Goal: Task Accomplishment & Management: Complete application form

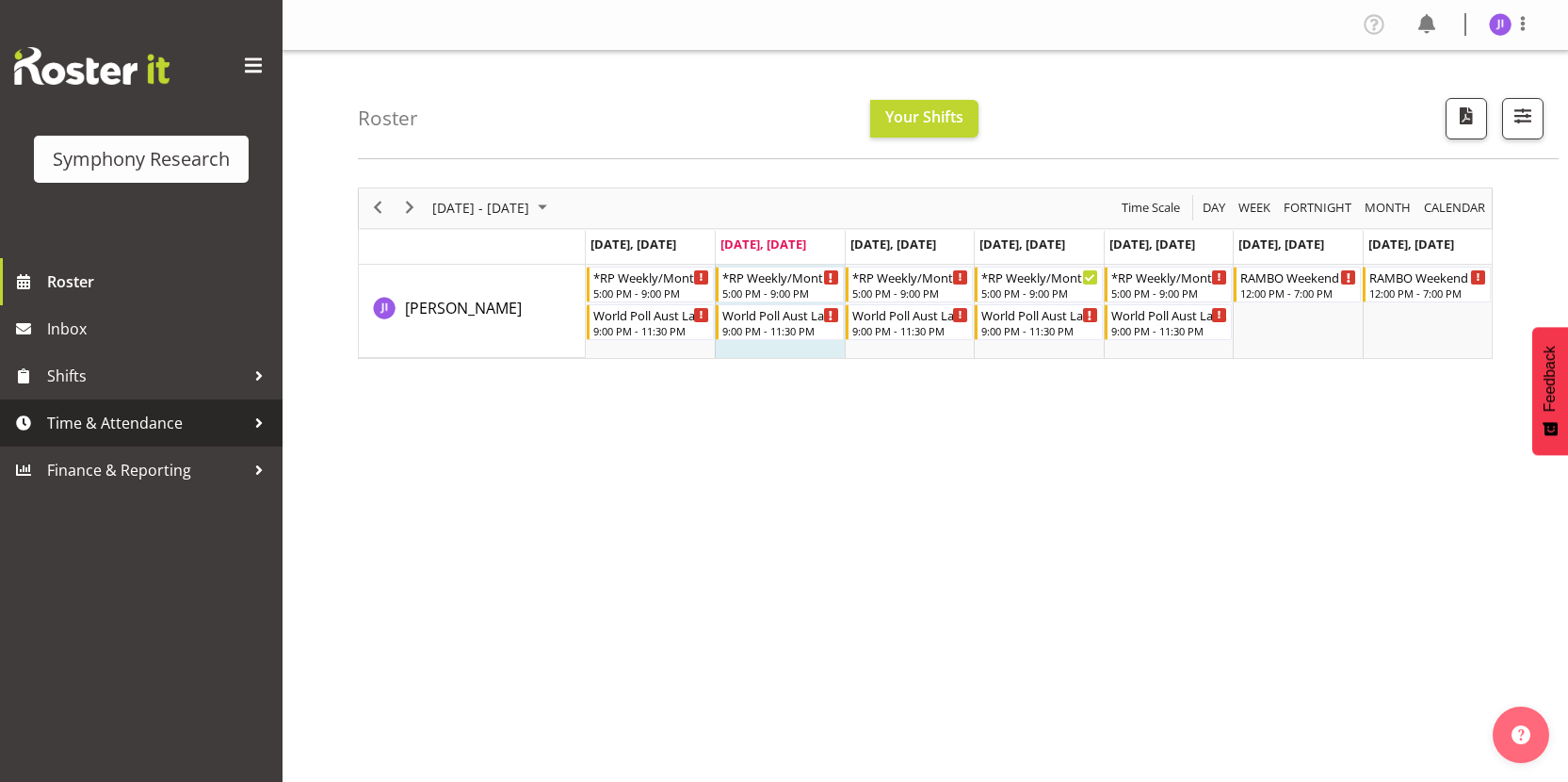
click at [206, 409] on span "Time & Attendance" at bounding box center [146, 423] width 198 height 28
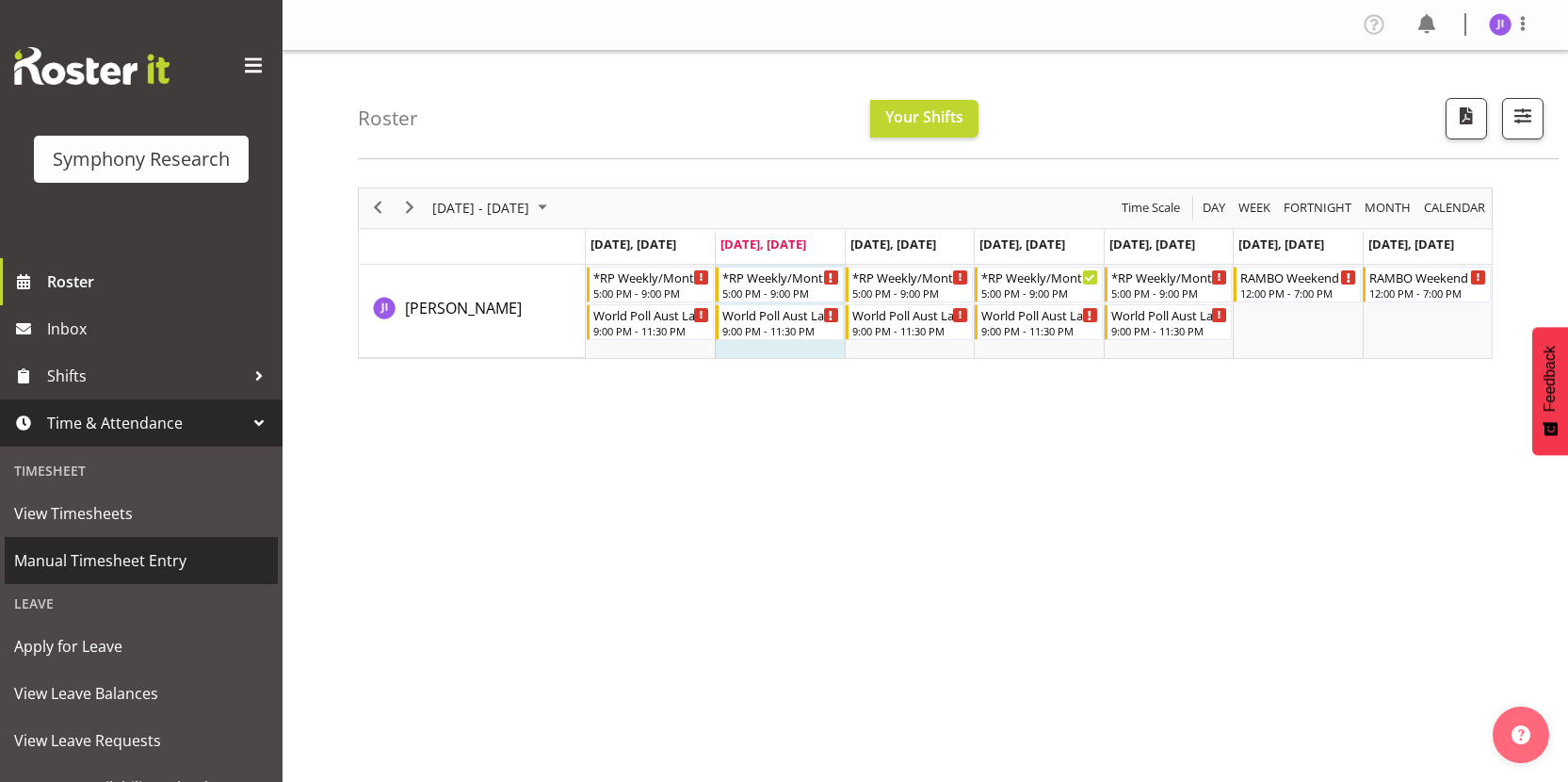
click at [142, 547] on span "Manual Timesheet Entry" at bounding box center [140, 560] width 254 height 28
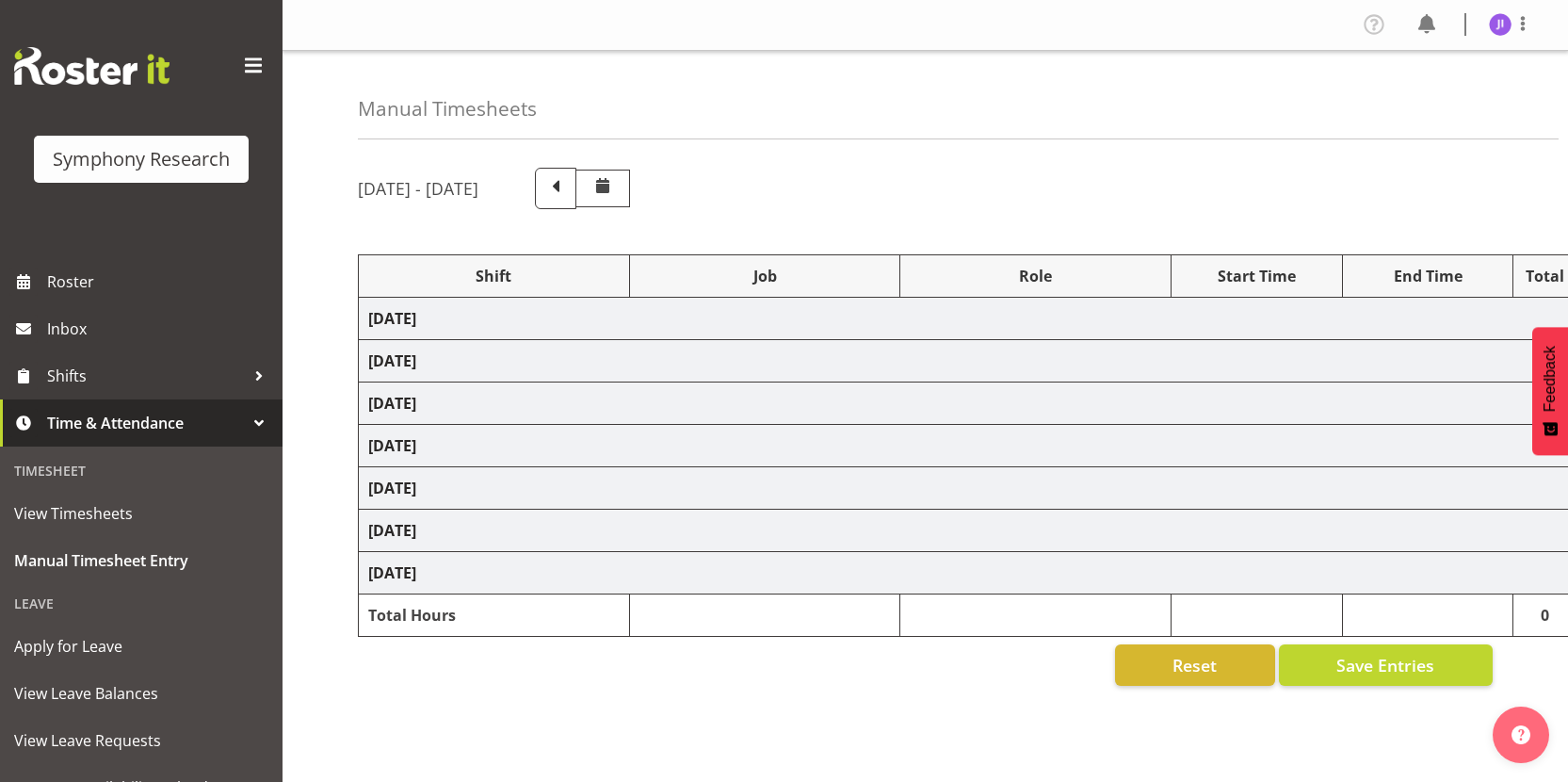
select select "48116"
select select "10731"
select select "48116"
select select "10499"
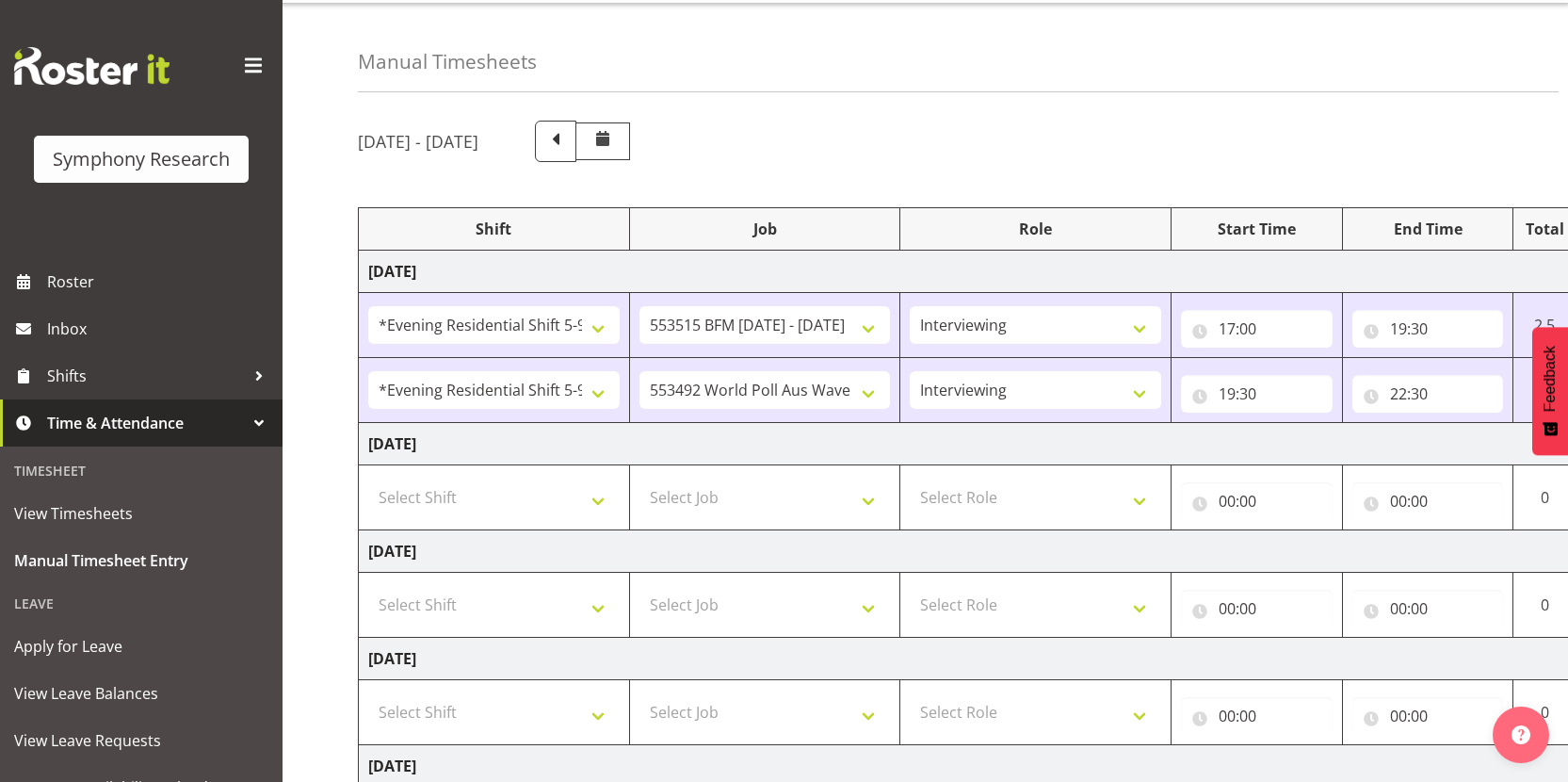
scroll to position [84, 0]
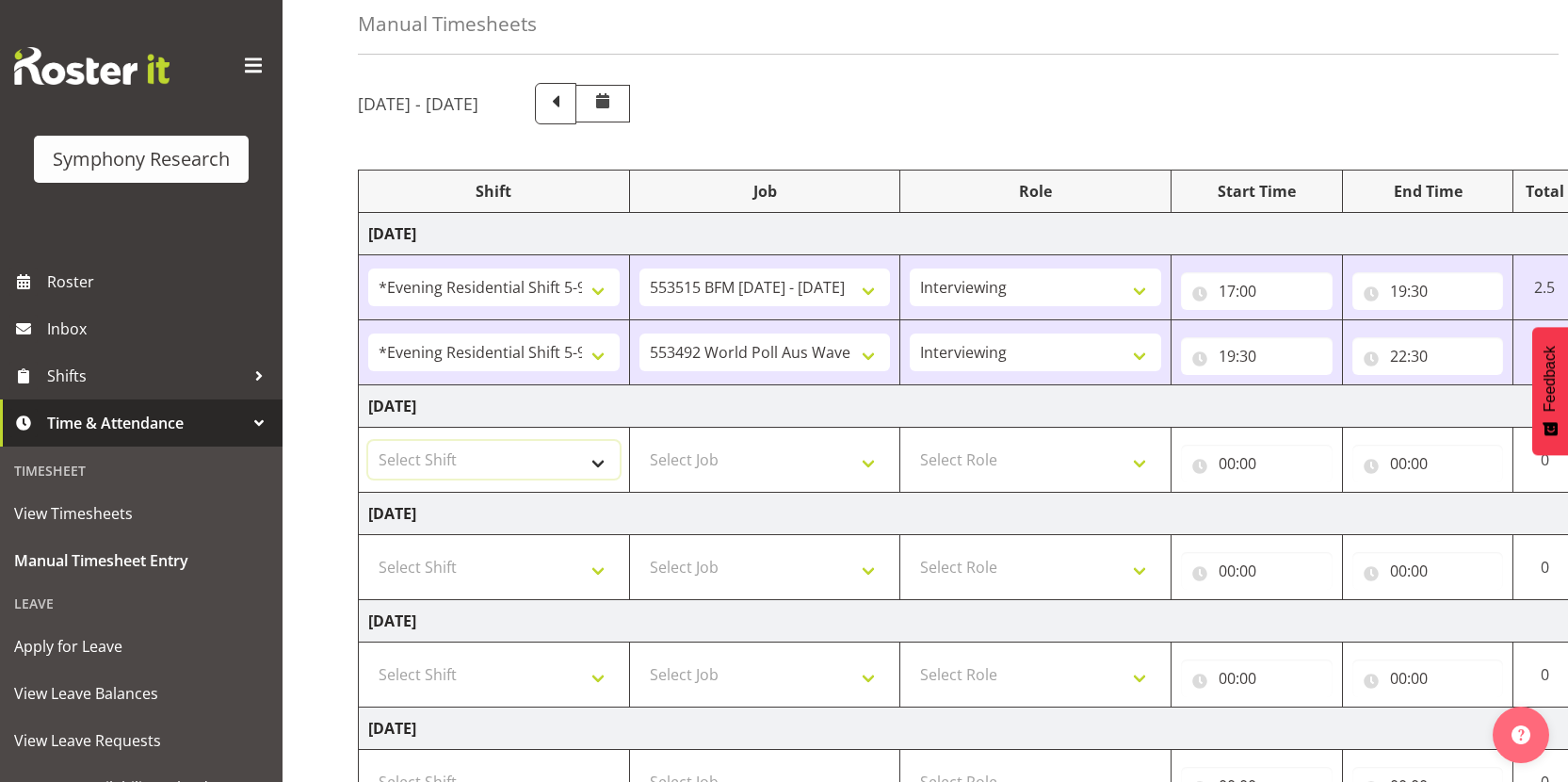
click at [500, 460] on select "Select Shift !!Weekend Residential (Roster IT Shift Label) *Business 9/10am ~ 4…" at bounding box center [494, 460] width 251 height 37
click at [484, 461] on select "Select Shift !!Weekend Residential (Roster IT Shift Label) *Business 9/10am ~ 4…" at bounding box center [494, 460] width 251 height 37
select select "48116"
click at [369, 442] on select "Select Shift !!Weekend Residential (Roster IT Shift Label) *Business 9/10am ~ 4…" at bounding box center [494, 460] width 251 height 37
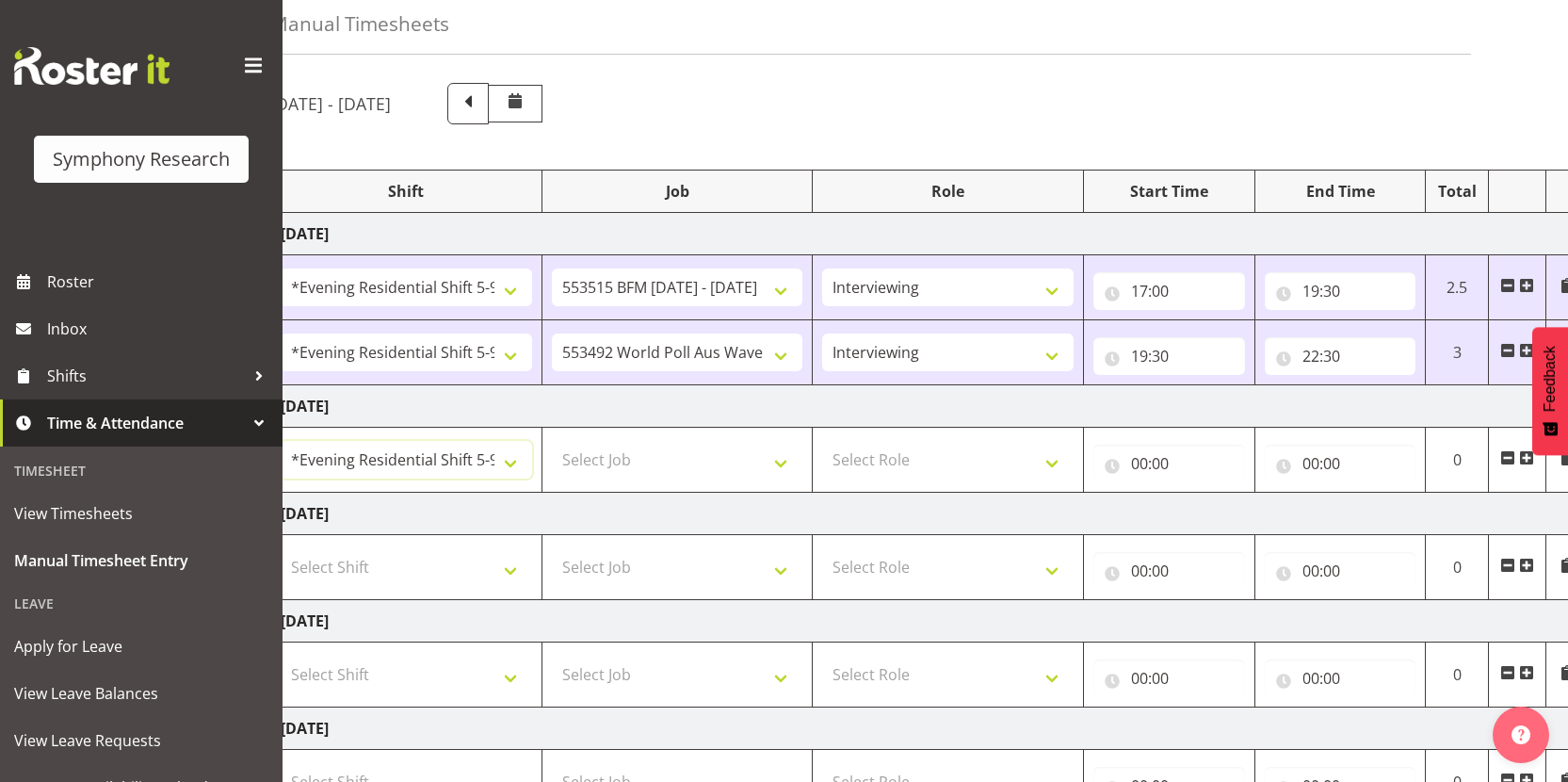
scroll to position [0, 108]
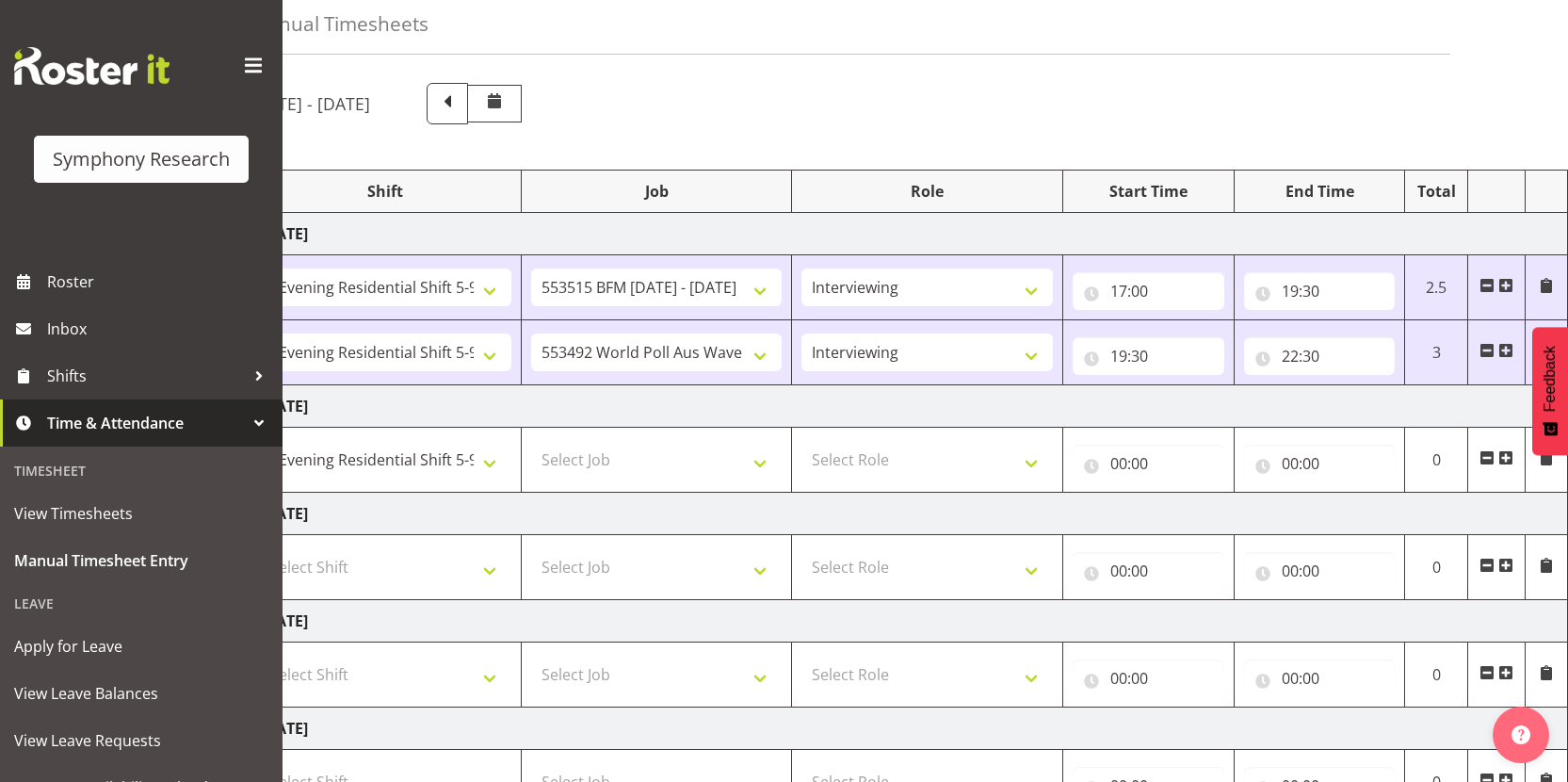
click at [1498, 453] on span at bounding box center [1505, 457] width 15 height 15
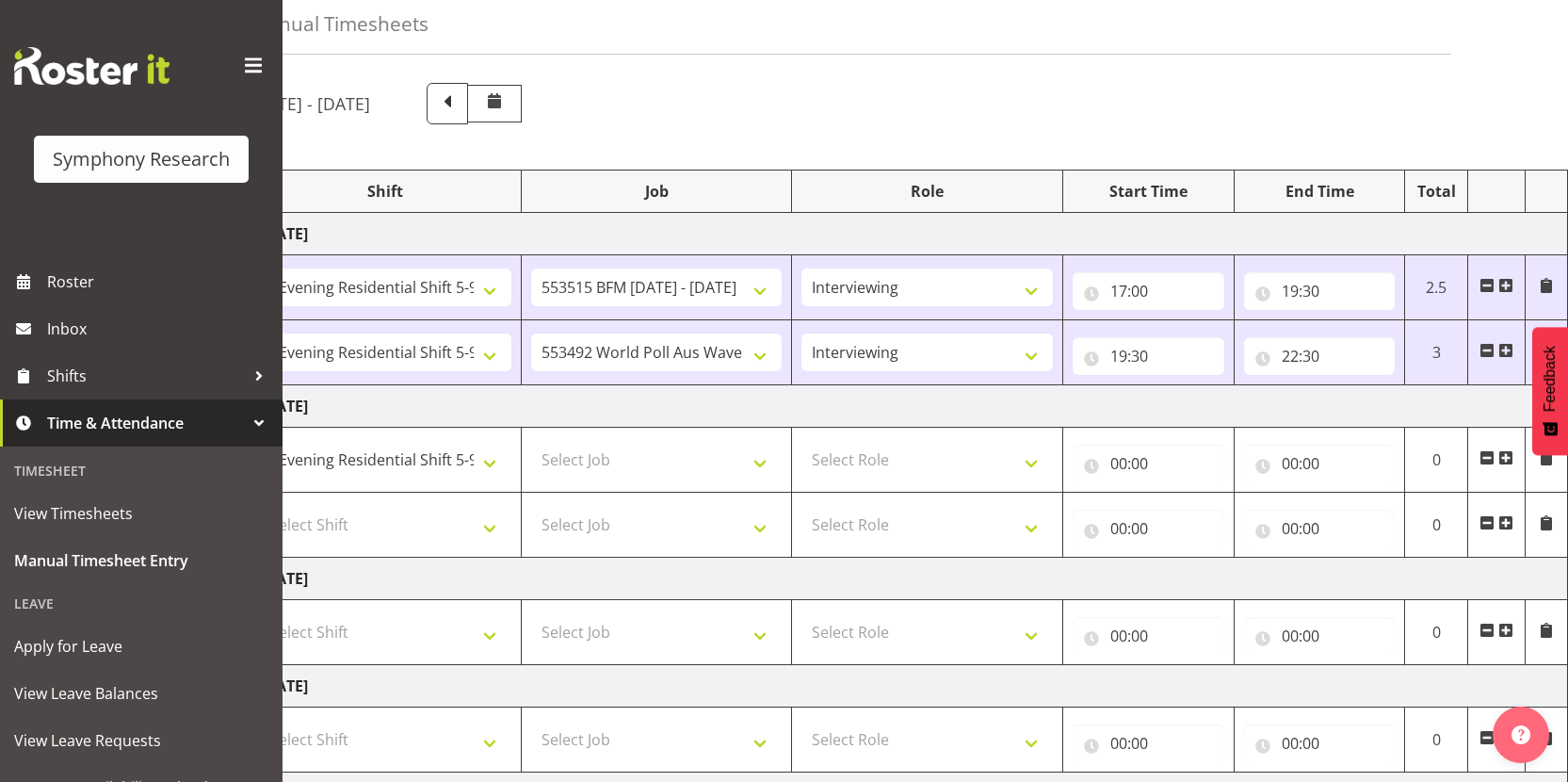
scroll to position [0, 0]
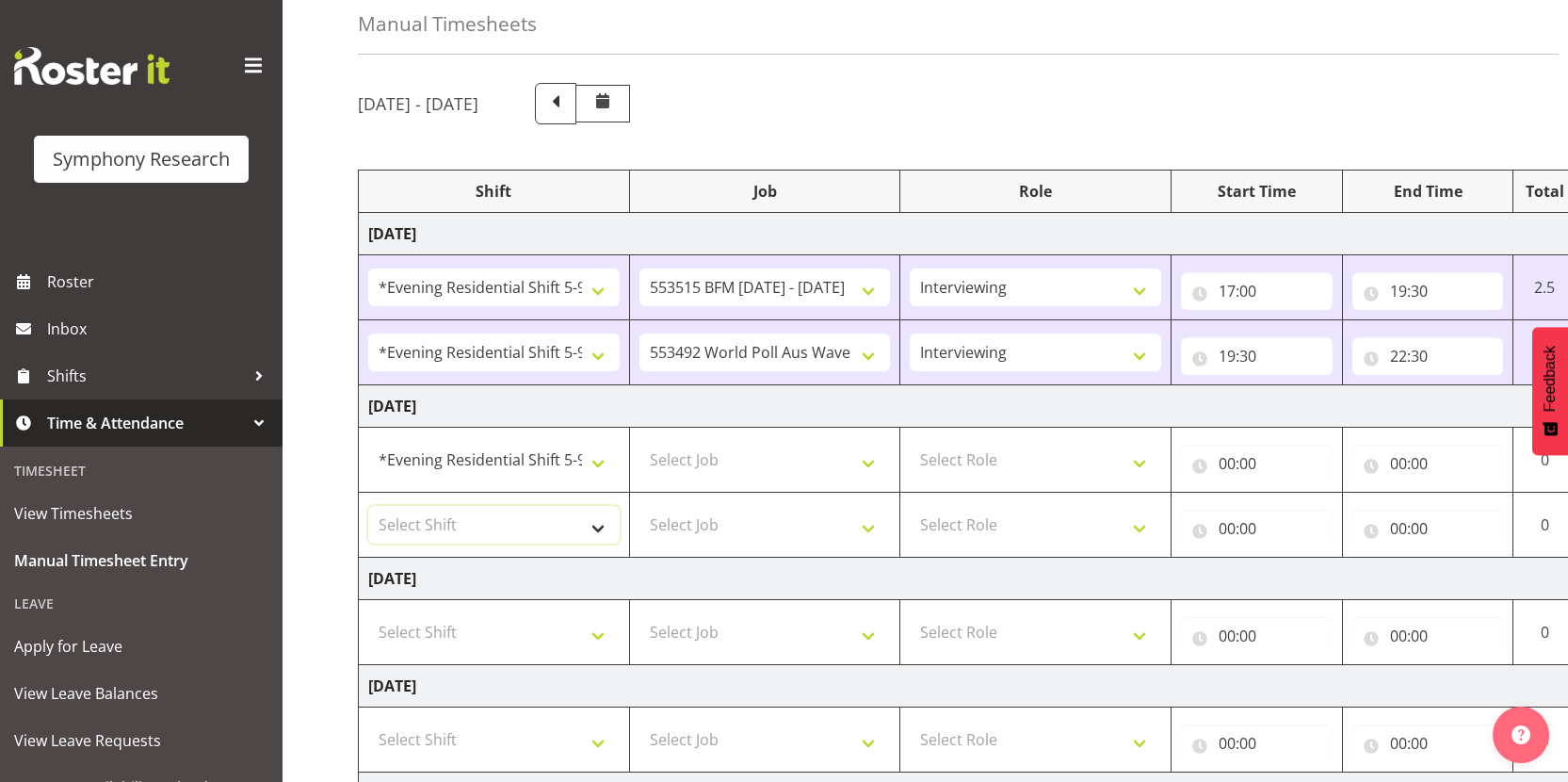
click at [534, 515] on select "Select Shift !!Weekend Residential (Roster IT Shift Label) *Business 9/10am ~ 4…" at bounding box center [494, 525] width 251 height 37
select select "48116"
click at [369, 506] on select "Select Shift !!Weekend Residential (Roster IT Shift Label) *Business 9/10am ~ 4…" at bounding box center [494, 525] width 251 height 37
click at [794, 456] on select "Select Job 550060 IF Admin 553492 World Poll Aus Wave 2 Main 2025 553493 World …" at bounding box center [765, 460] width 251 height 37
click at [639, 442] on select "Select Job 550060 IF Admin 553492 World Poll Aus Wave 2 Main 2025 553493 World …" at bounding box center [765, 460] width 251 height 37
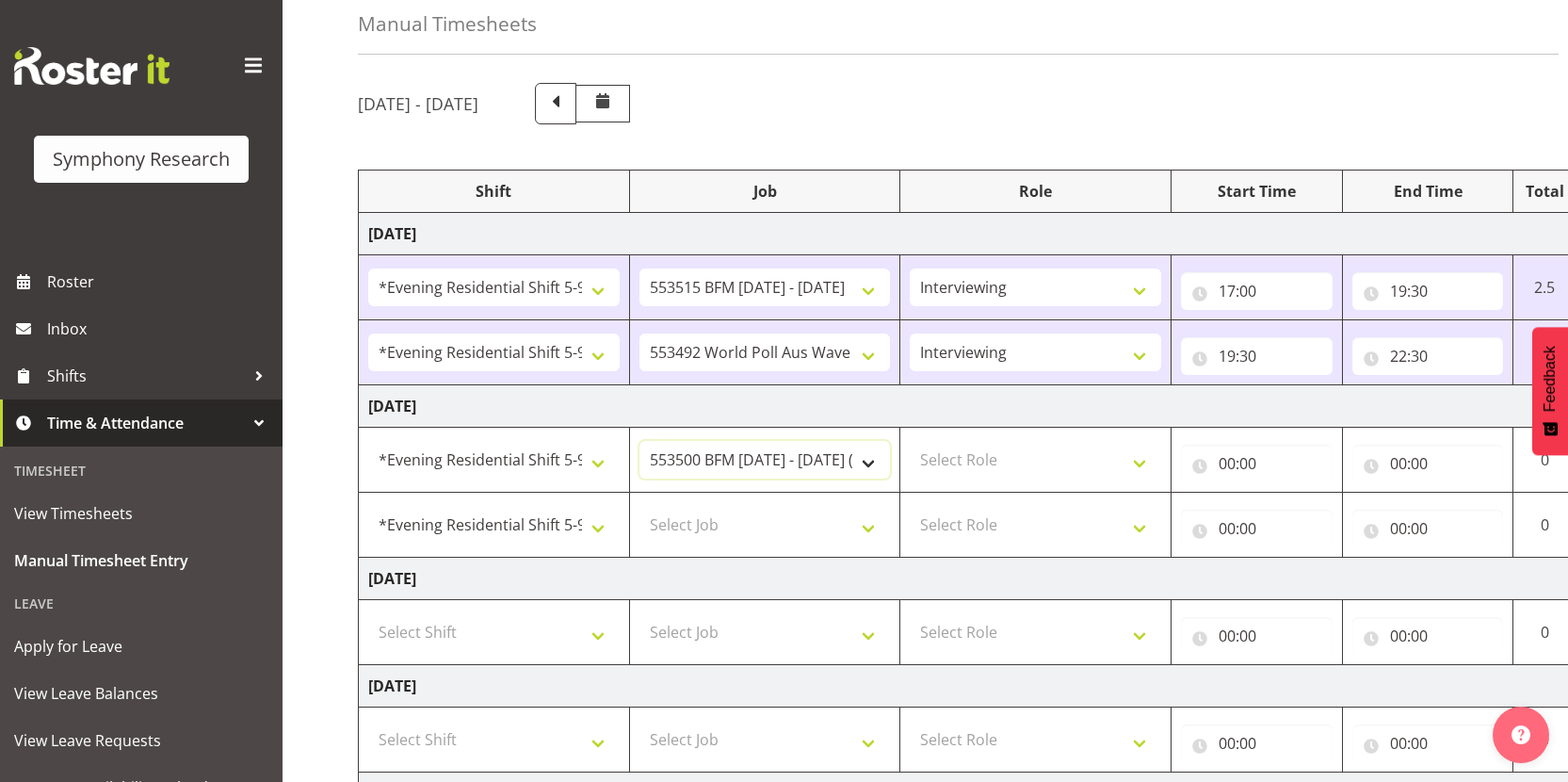
click at [782, 453] on select "550060 IF Admin 553492 World Poll Aus Wave 2 Main 2025 553493 World Poll NZ Wav…" at bounding box center [765, 460] width 251 height 37
select select "10731"
click at [639, 442] on select "550060 IF Admin 553492 World Poll Aus Wave 2 Main 2025 553493 World Poll NZ Wav…" at bounding box center [765, 460] width 251 height 37
click at [790, 542] on select "Select Job 550060 IF Admin 553492 World Poll Aus Wave 2 Main 2025 553493 World …" at bounding box center [765, 525] width 251 height 37
select select "10499"
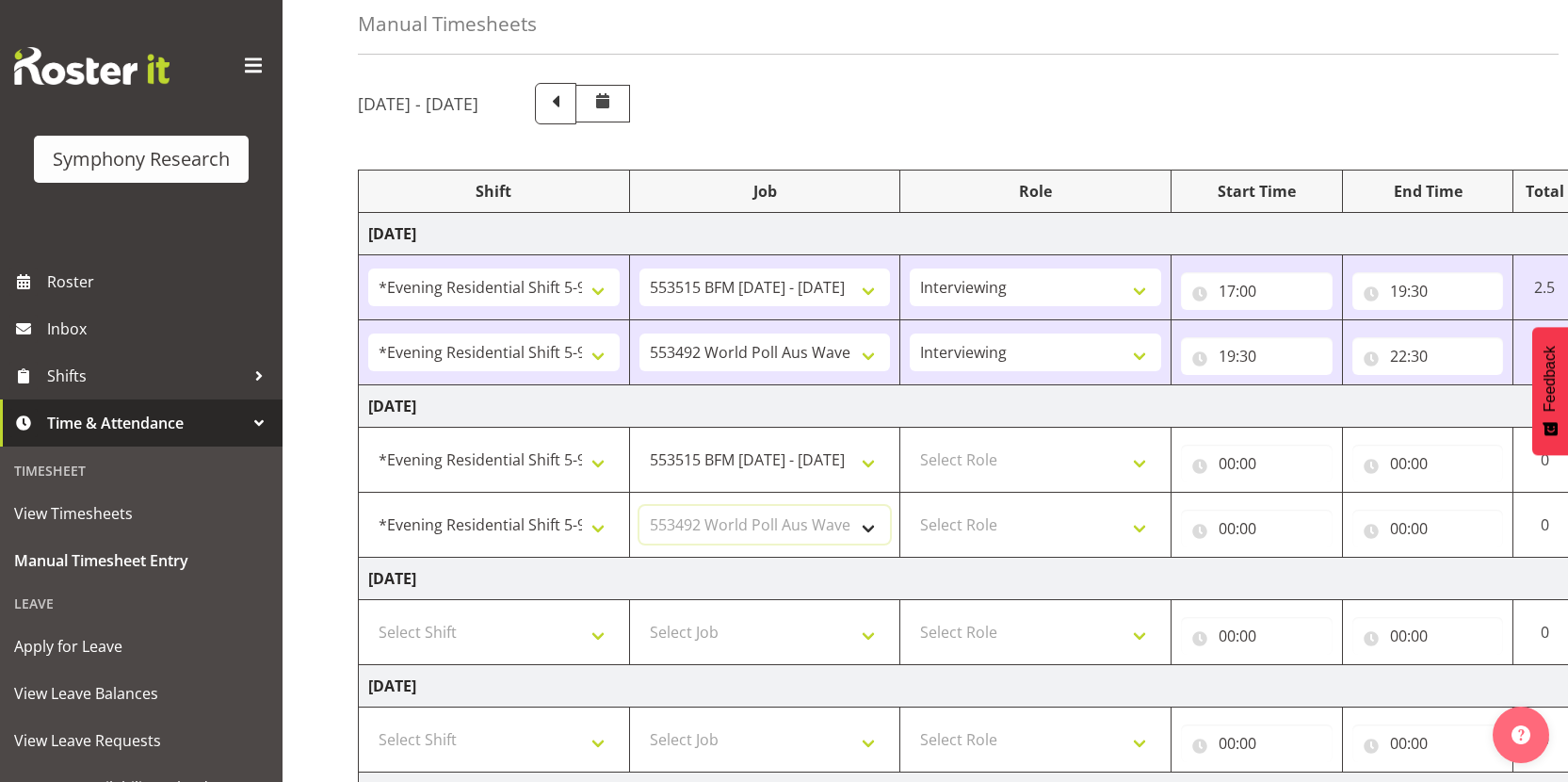
click at [639, 506] on select "Select Job 550060 IF Admin 553492 World Poll Aus Wave 2 Main 2025 553493 World …" at bounding box center [765, 525] width 251 height 37
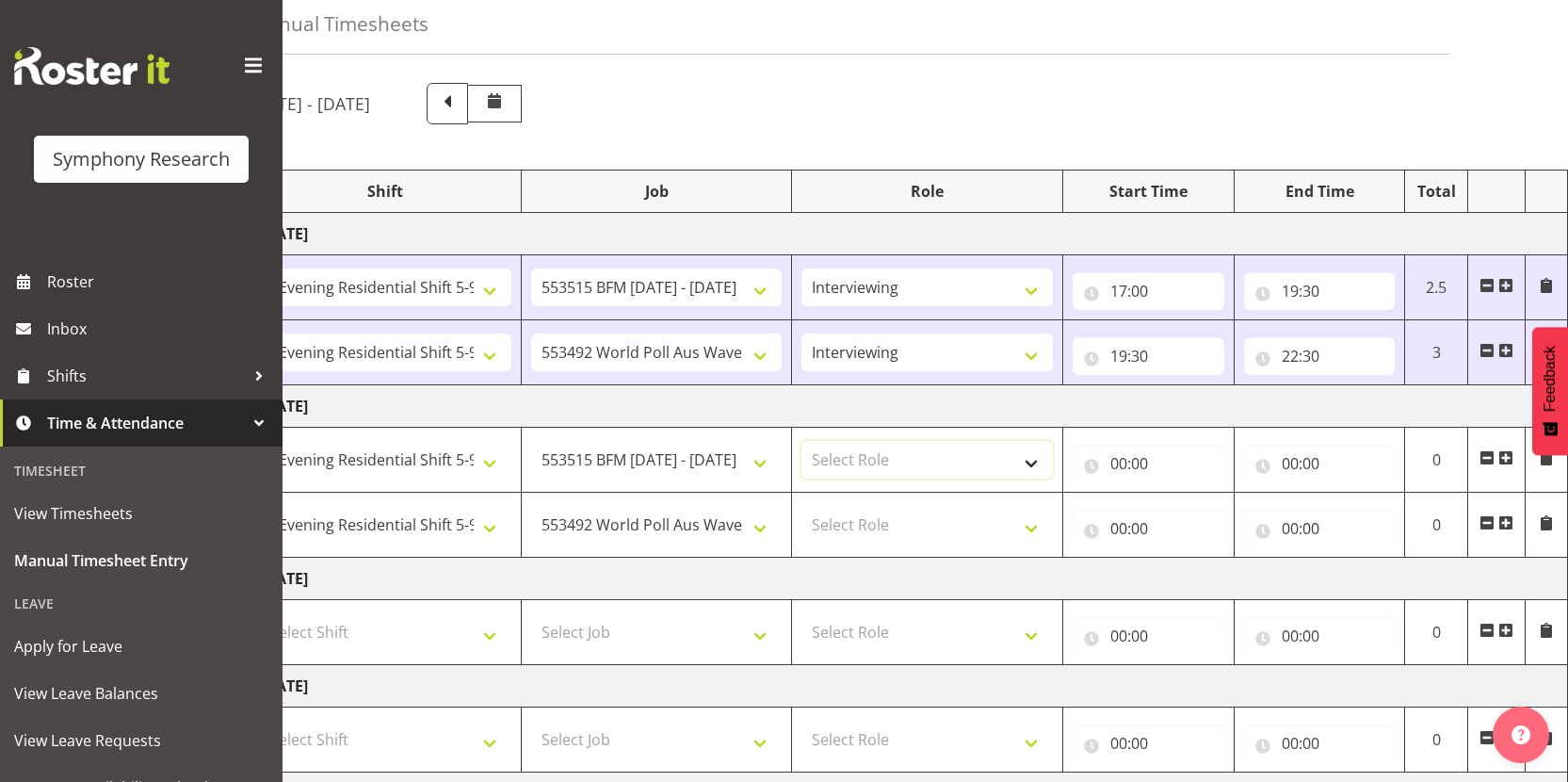
click at [977, 463] on select "Select Role Interviewing Briefing" at bounding box center [927, 460] width 251 height 37
click at [956, 466] on select "Select Role Interviewing Briefing" at bounding box center [927, 460] width 251 height 37
select select "47"
click at [801, 442] on select "Select Role Interviewing Briefing" at bounding box center [927, 460] width 251 height 37
click at [939, 531] on select "Select Role Interviewing Briefing" at bounding box center [927, 525] width 251 height 37
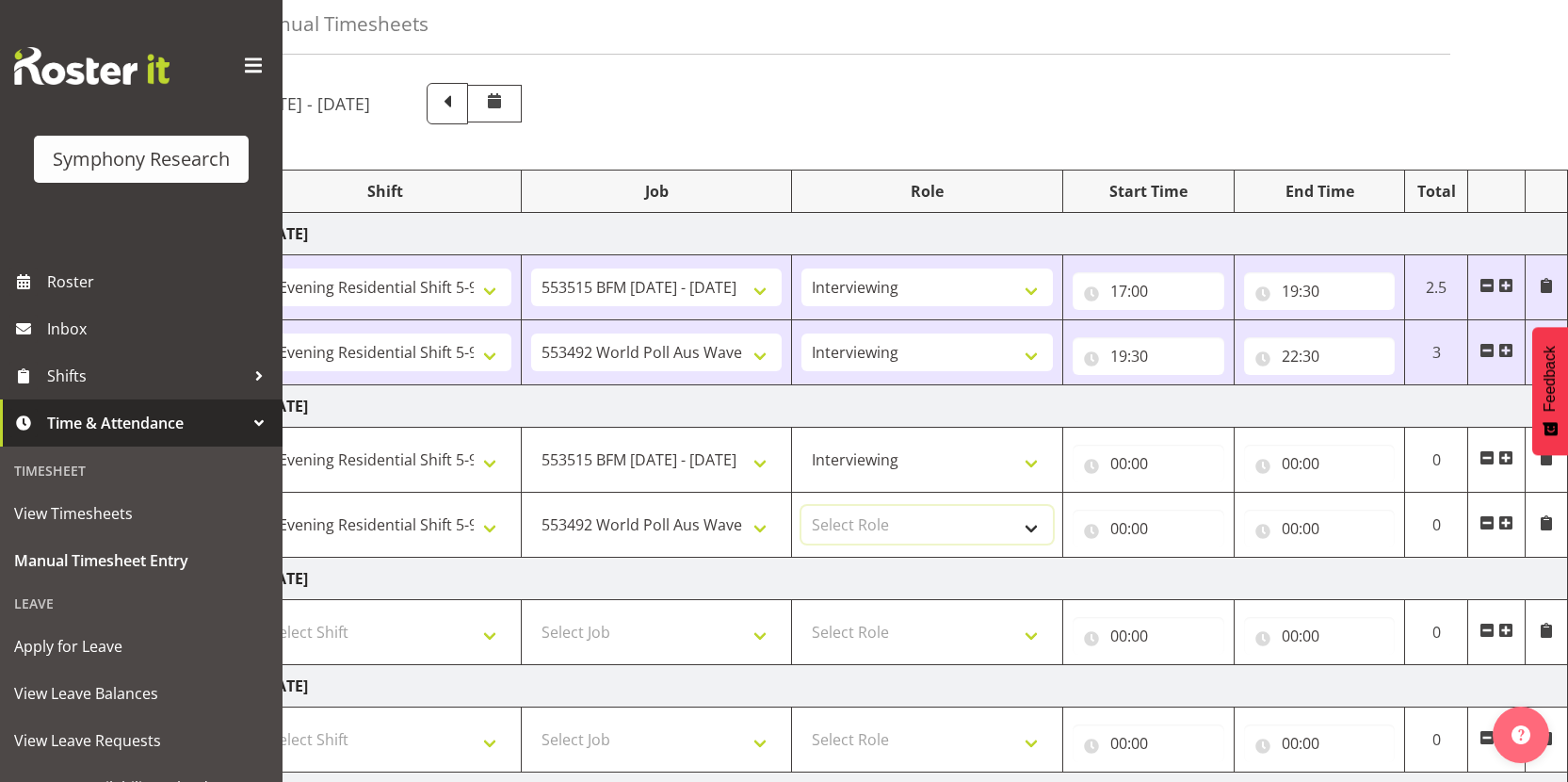
select select "47"
click at [801, 506] on select "Select Role Interviewing Briefing" at bounding box center [927, 525] width 251 height 37
click at [1113, 469] on input "00:00" at bounding box center [1148, 463] width 152 height 37
click at [1202, 515] on select "00 01 02 03 04 05 06 07 08 09 10 11 12 13 14 15 16 17 18 19 20 21 22 23" at bounding box center [1201, 512] width 42 height 37
click at [1181, 494] on select "00 01 02 03 04 05 06 07 08 09 10 11 12 13 14 15 16 17 18 19 20 21 22 23" at bounding box center [1201, 512] width 42 height 37
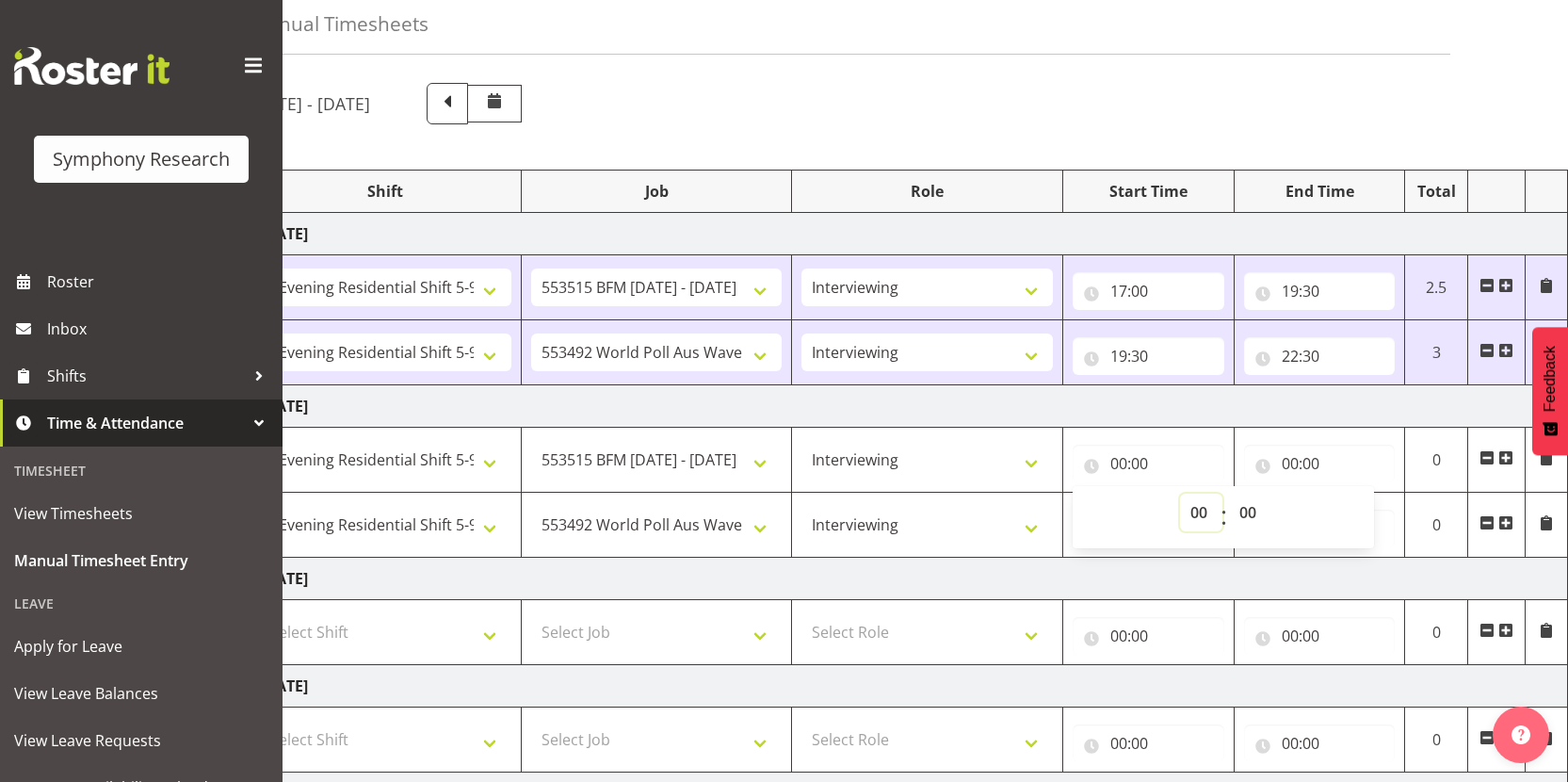
click at [1189, 516] on select "00 01 02 03 04 05 06 07 08 09 10 11 12 13 14 15 16 17 18 19 20 21 22 23" at bounding box center [1201, 512] width 42 height 37
select select "17"
click at [1181, 494] on select "00 01 02 03 04 05 06 07 08 09 10 11 12 13 14 15 16 17 18 19 20 21 22 23" at bounding box center [1201, 512] width 42 height 37
type input "17:00"
click at [1283, 468] on input "00:00" at bounding box center [1320, 463] width 152 height 37
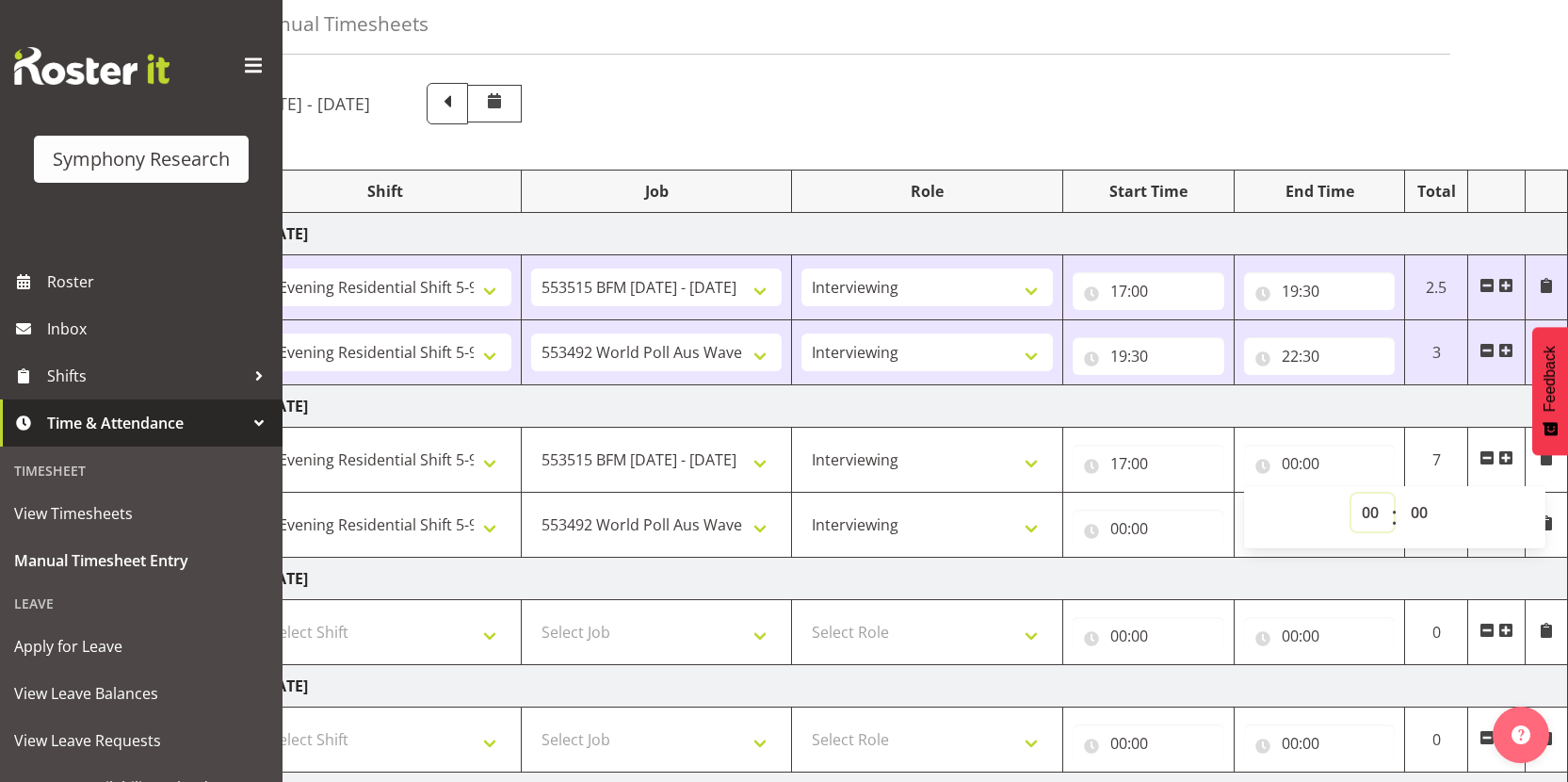
click at [1371, 512] on select "00 01 02 03 04 05 06 07 08 09 10 11 12 13 14 15 16 17 18 19 20 21 22 23" at bounding box center [1372, 512] width 42 height 37
select select "19"
click at [1351, 494] on select "00 01 02 03 04 05 06 07 08 09 10 11 12 13 14 15 16 17 18 19 20 21 22 23" at bounding box center [1372, 512] width 42 height 37
type input "19:00"
click at [1430, 521] on select "00 01 02 03 04 05 06 07 08 09 10 11 12 13 14 15 16 17 18 19 20 21 22 23 24 25 2…" at bounding box center [1421, 512] width 42 height 37
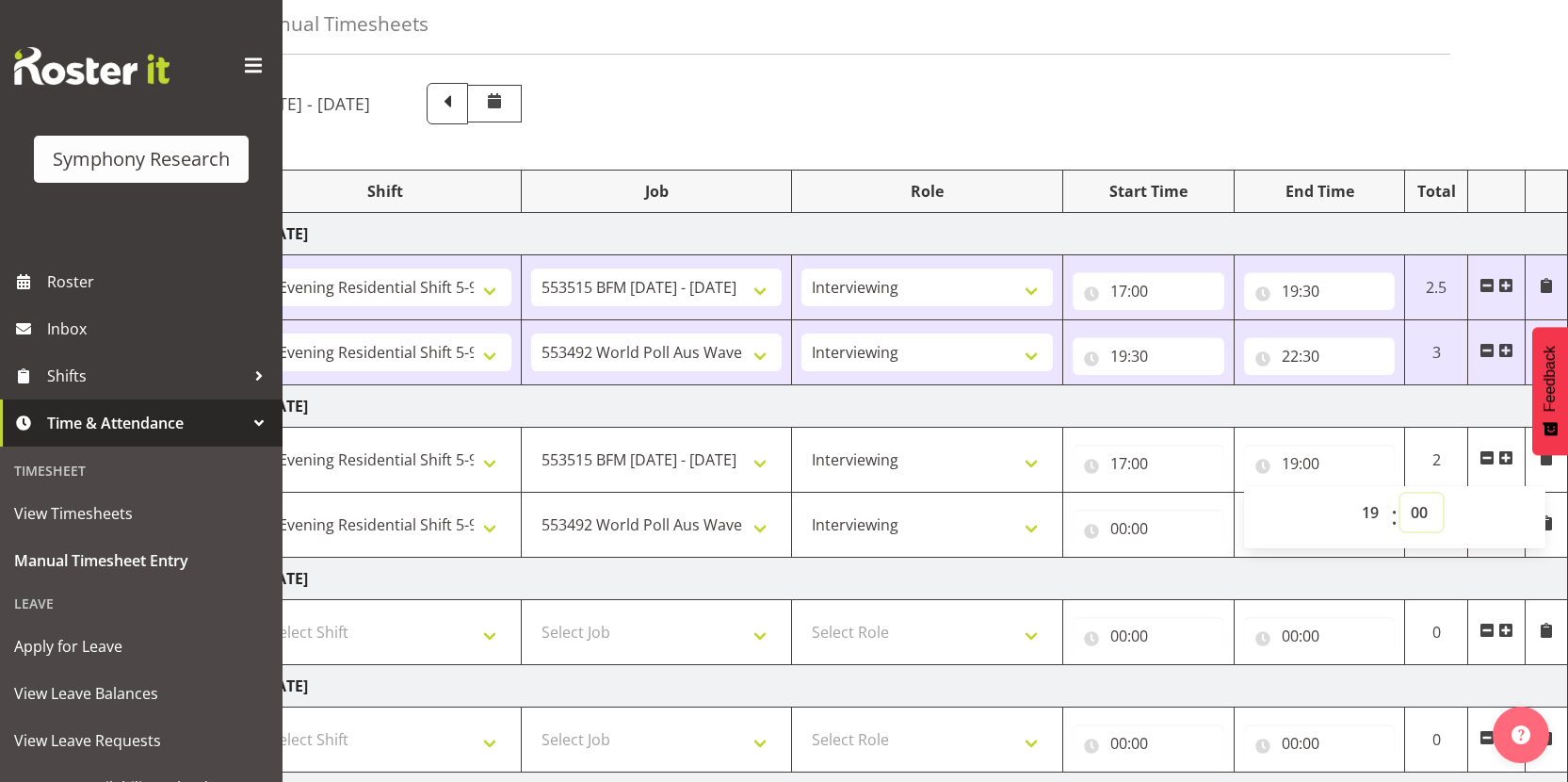
select select "30"
click at [1400, 494] on select "00 01 02 03 04 05 06 07 08 09 10 11 12 13 14 15 16 17 18 19 20 21 22 23 24 25 2…" at bounding box center [1421, 512] width 42 height 37
type input "19:30"
click at [1120, 532] on input "00:00" at bounding box center [1148, 529] width 152 height 37
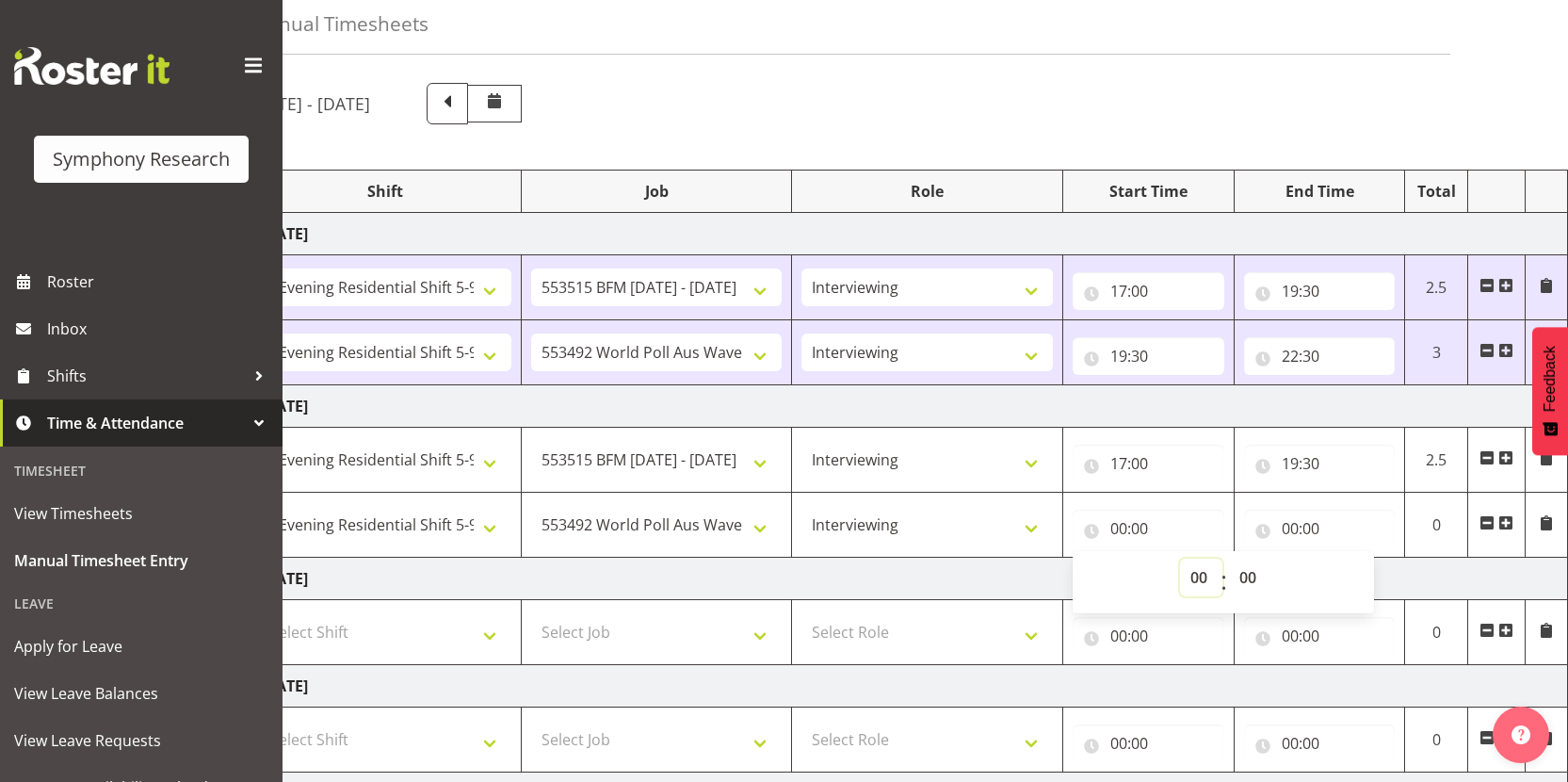
click at [1191, 582] on select "00 01 02 03 04 05 06 07 08 09 10 11 12 13 14 15 16 17 18 19 20 21 22 23" at bounding box center [1201, 578] width 42 height 37
select select "19"
click at [1181, 559] on select "00 01 02 03 04 05 06 07 08 09 10 11 12 13 14 15 16 17 18 19 20 21 22 23" at bounding box center [1201, 578] width 42 height 37
type input "19:00"
click at [1249, 585] on select "00 01 02 03 04 05 06 07 08 09 10 11 12 13 14 15 16 17 18 19 20 21 22 23 24 25 2…" at bounding box center [1250, 578] width 42 height 37
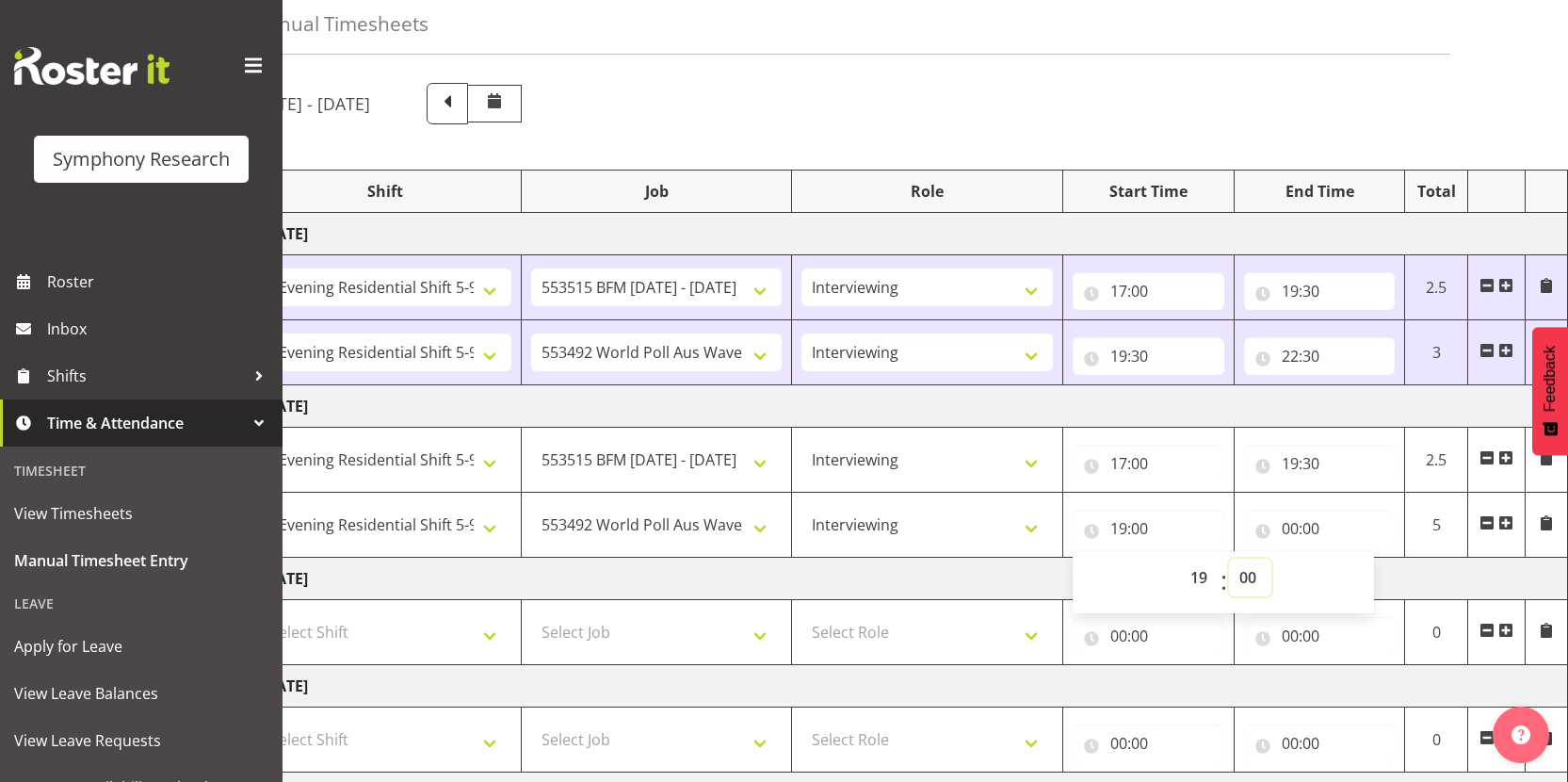
select select "30"
click at [1230, 559] on select "00 01 02 03 04 05 06 07 08 09 10 11 12 13 14 15 16 17 18 19 20 21 22 23 24 25 2…" at bounding box center [1250, 578] width 42 height 37
type input "19:30"
click at [1294, 531] on input "00:00" at bounding box center [1320, 529] width 152 height 37
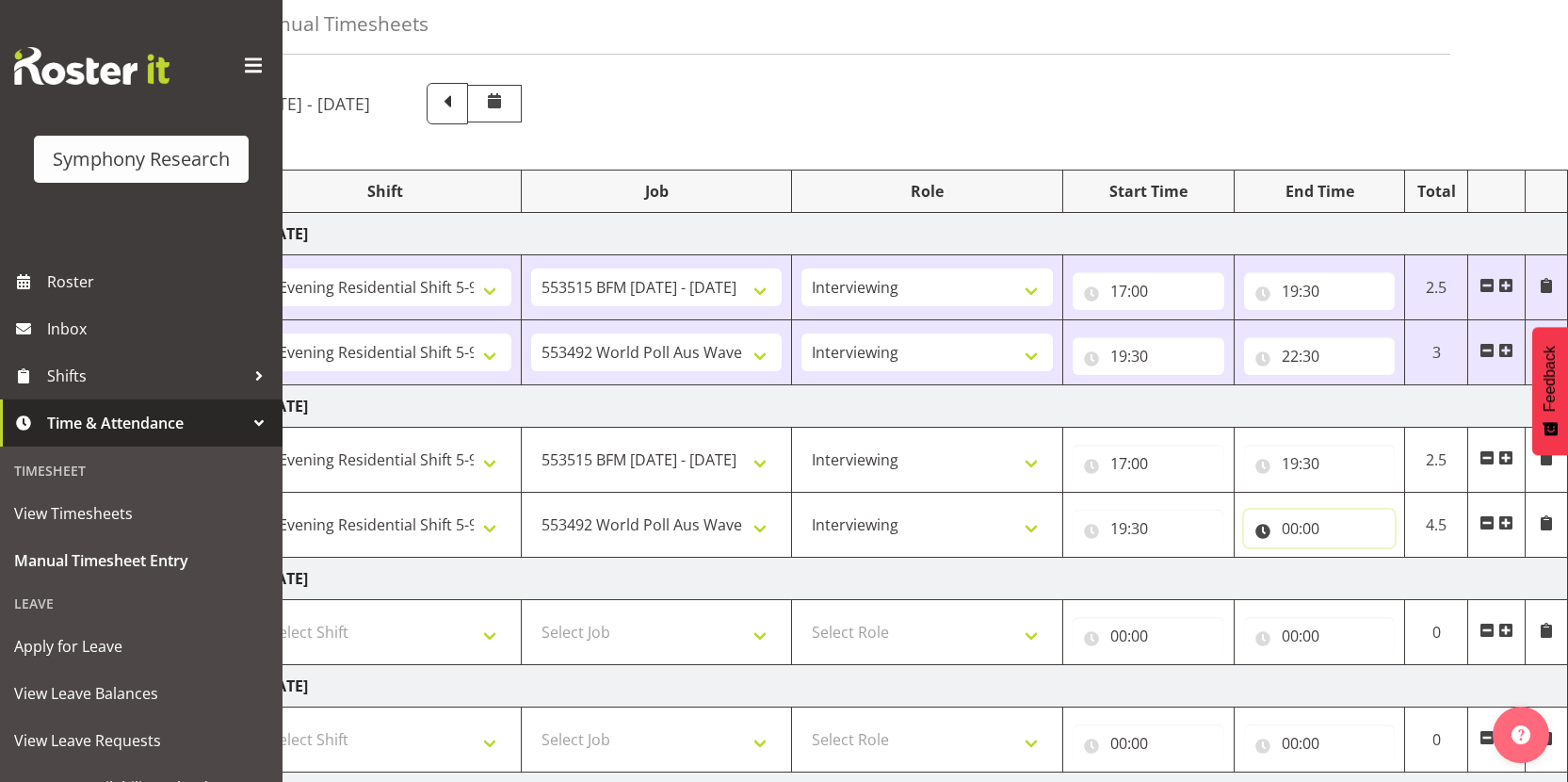
click at [1286, 529] on input "00:00" at bounding box center [1320, 529] width 152 height 37
click at [1357, 579] on select "00 01 02 03 04 05 06 07 08 09 10 11 12 13 14 15 16 17 18 19 20 21 22 23" at bounding box center [1372, 578] width 42 height 37
select select "22"
click at [1351, 559] on select "00 01 02 03 04 05 06 07 08 09 10 11 12 13 14 15 16 17 18 19 20 21 22 23" at bounding box center [1372, 578] width 42 height 37
type input "22:00"
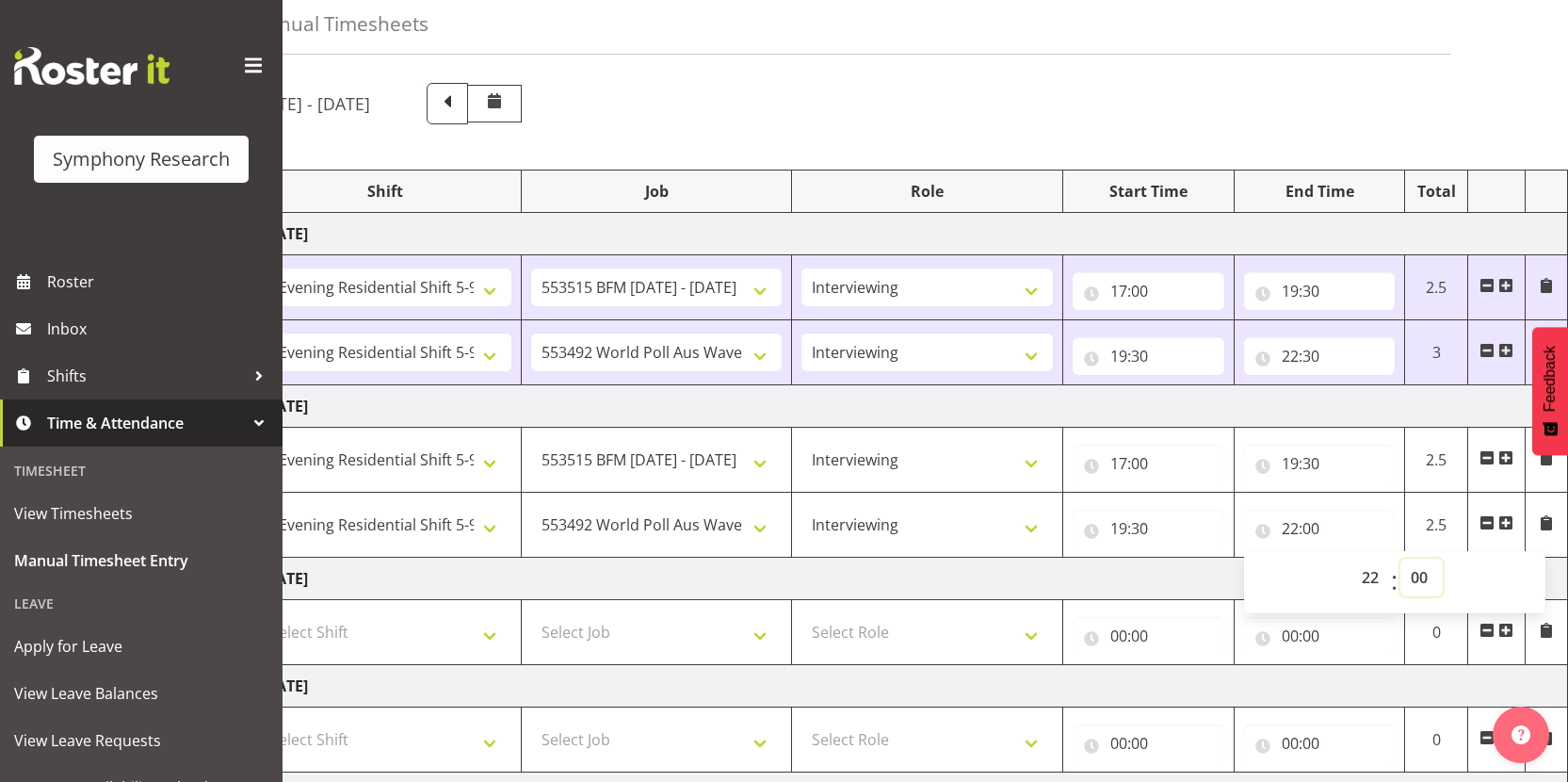
click at [1421, 582] on select "00 01 02 03 04 05 06 07 08 09 10 11 12 13 14 15 16 17 18 19 20 21 22 23 24 25 2…" at bounding box center [1421, 578] width 42 height 37
select select "30"
click at [1400, 559] on select "00 01 02 03 04 05 06 07 08 09 10 11 12 13 14 15 16 17 18 19 20 21 22 23 24 25 2…" at bounding box center [1421, 578] width 42 height 37
type input "22:30"
click at [1216, 580] on td "Wednesday 1st October 2025" at bounding box center [910, 579] width 1318 height 42
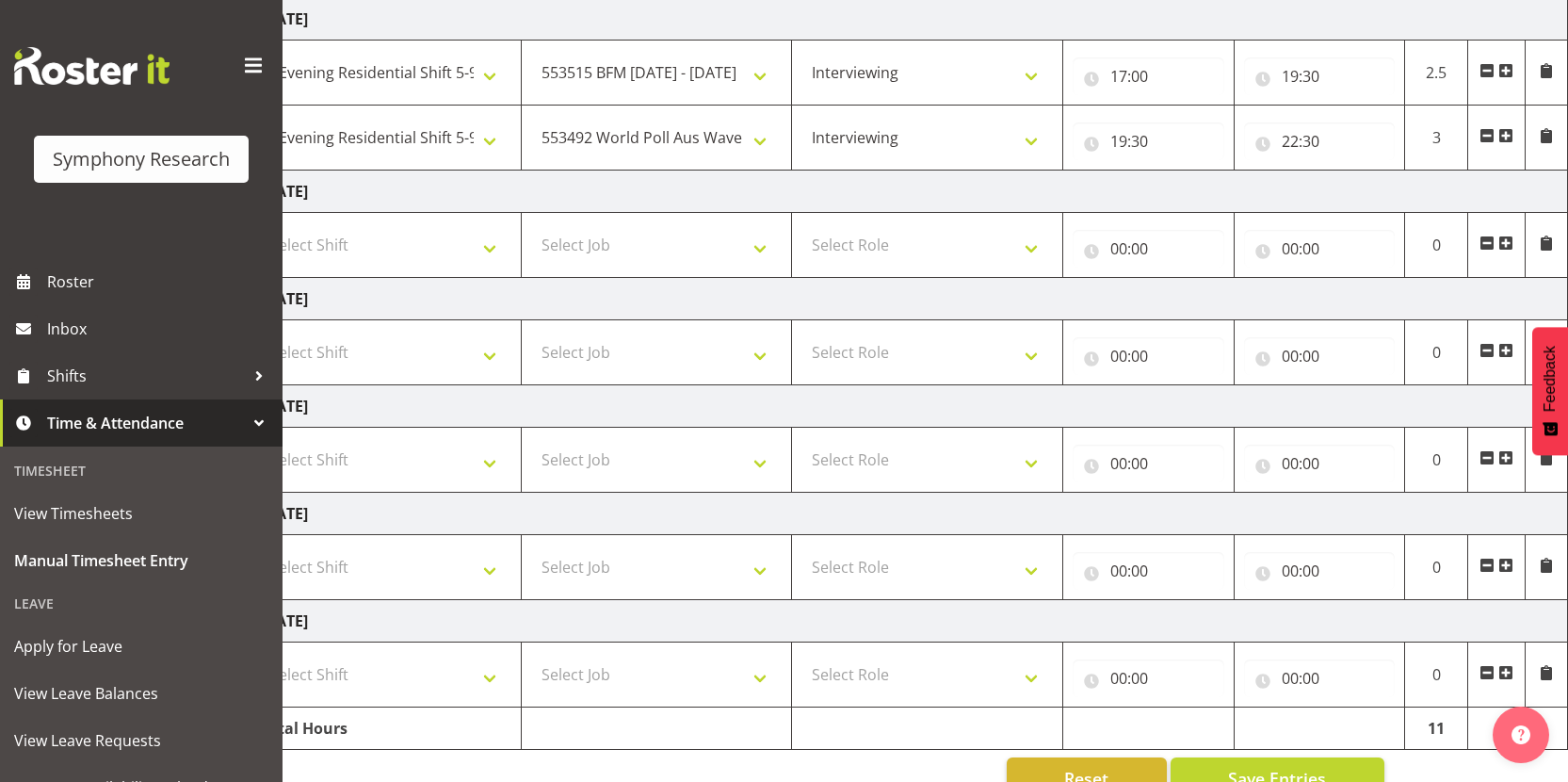
scroll to position [517, 0]
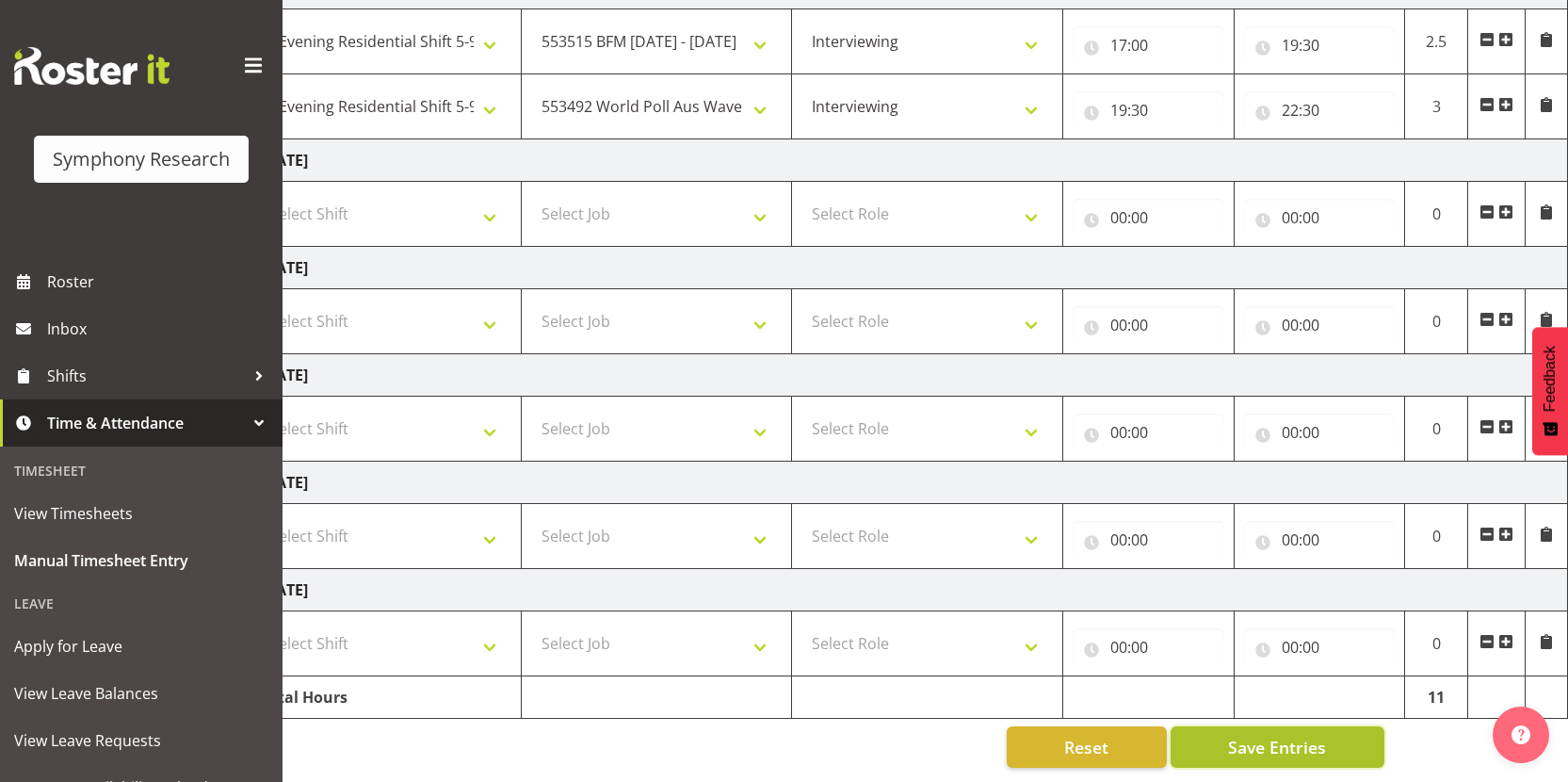
click at [1245, 737] on span "Save Entries" at bounding box center [1278, 747] width 98 height 25
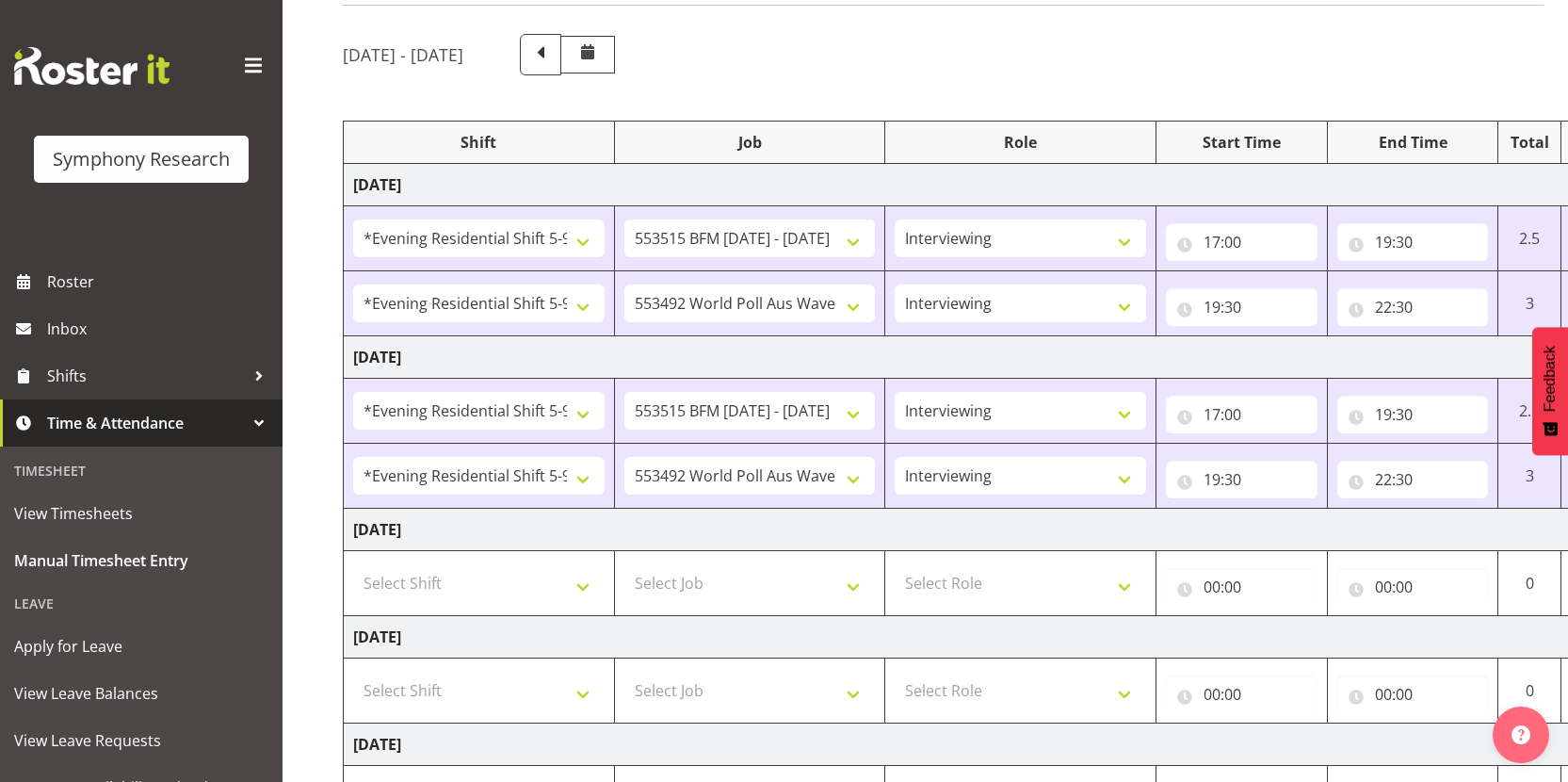
scroll to position [0, 108]
